Goal: Navigation & Orientation: Understand site structure

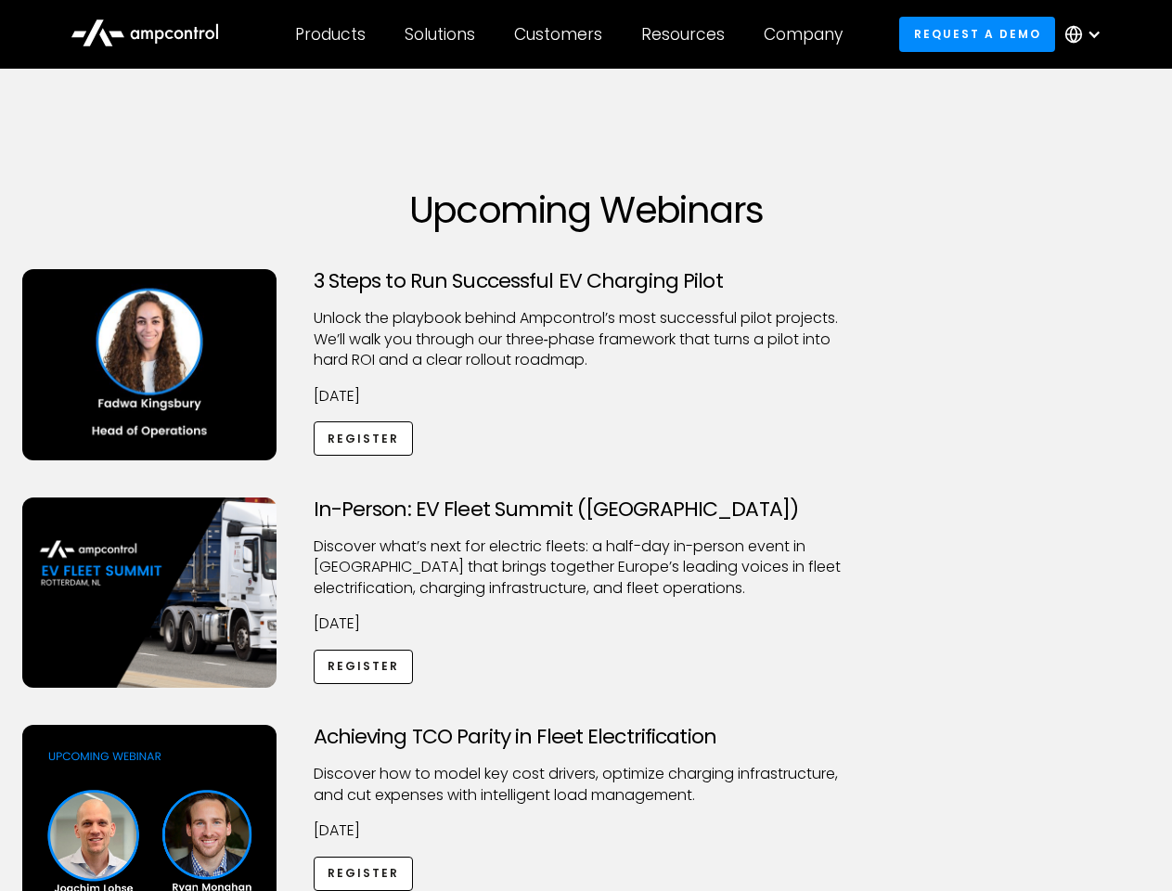
click at [571, 34] on div "Customers" at bounding box center [558, 34] width 88 height 20
click at [329, 34] on div "Products" at bounding box center [330, 34] width 71 height 20
click at [441, 34] on div "Solutions" at bounding box center [440, 34] width 71 height 20
click at [561, 34] on div "Customers" at bounding box center [558, 34] width 88 height 20
click at [687, 34] on div "Resources" at bounding box center [683, 34] width 84 height 20
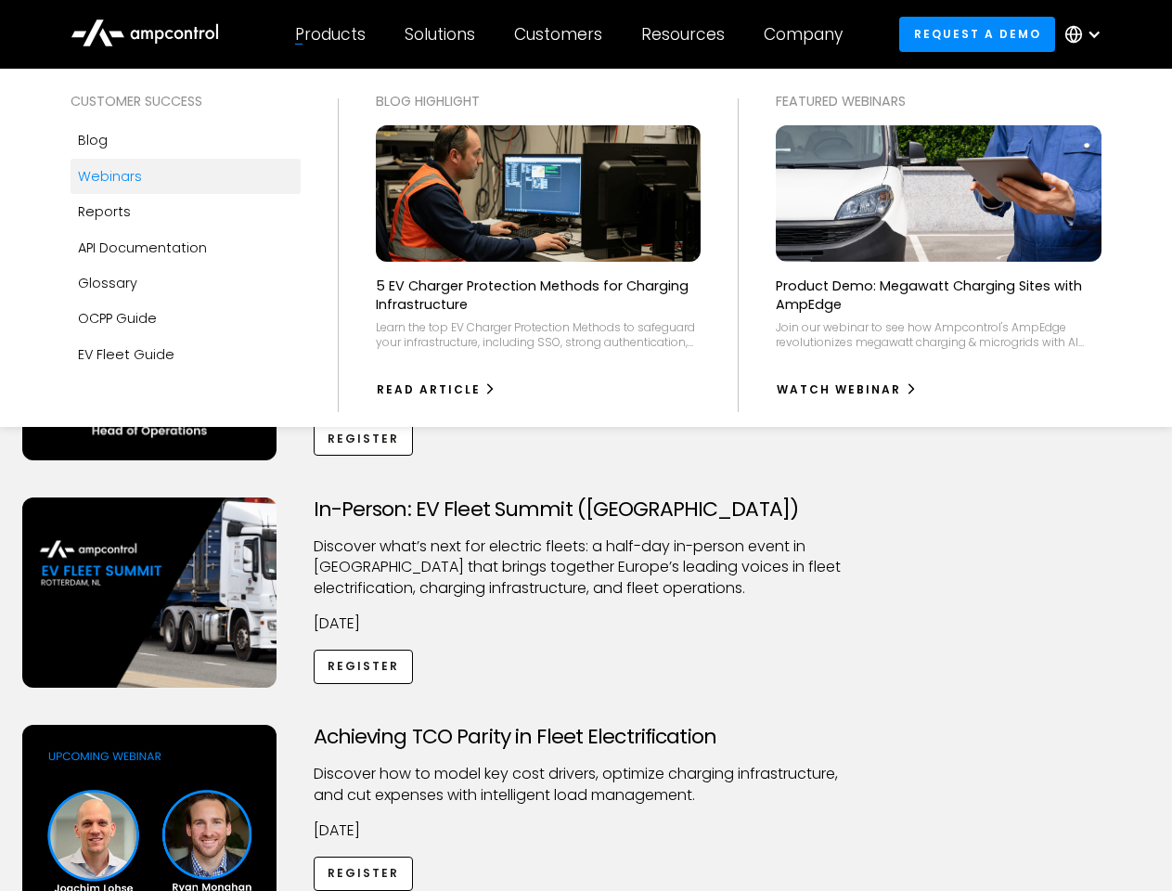
click at [809, 34] on div "Company" at bounding box center [803, 34] width 79 height 20
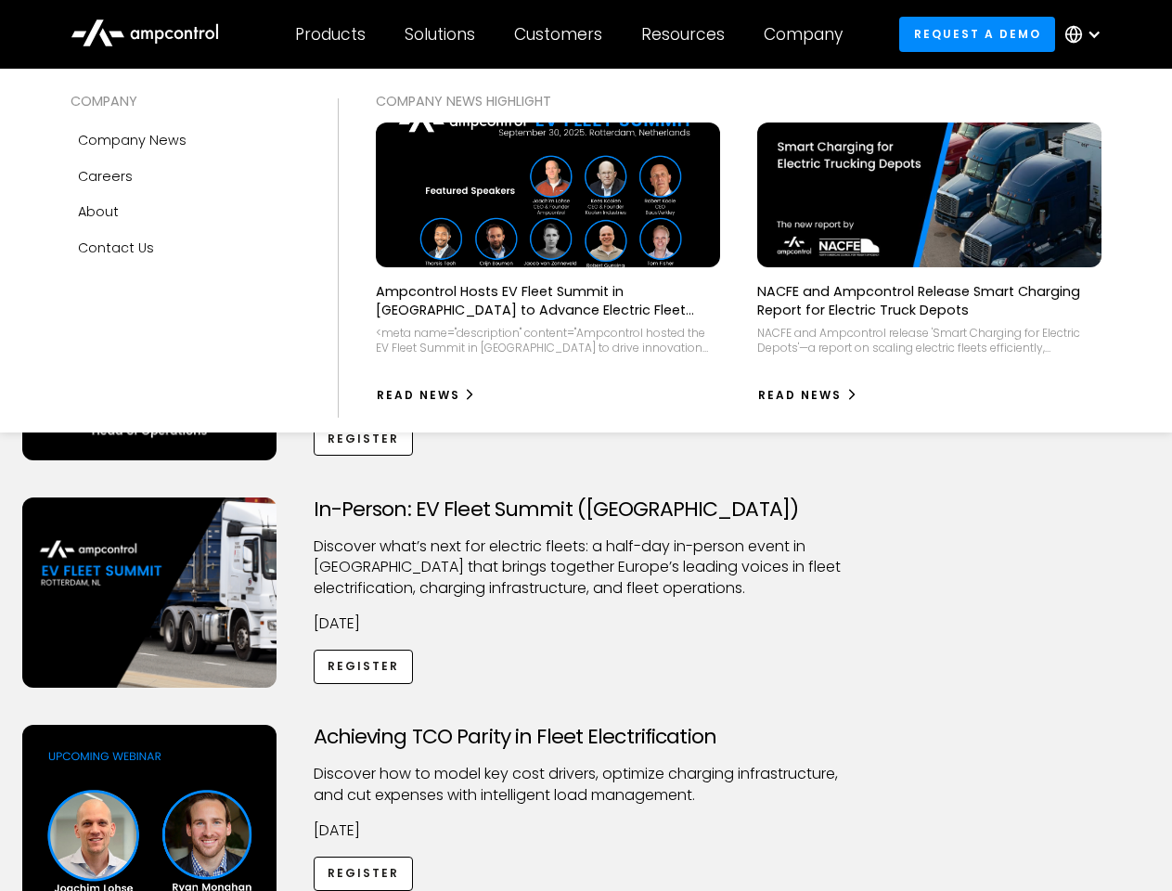
click at [1088, 34] on div at bounding box center [1094, 34] width 15 height 15
